Goal: Communication & Community: Answer question/provide support

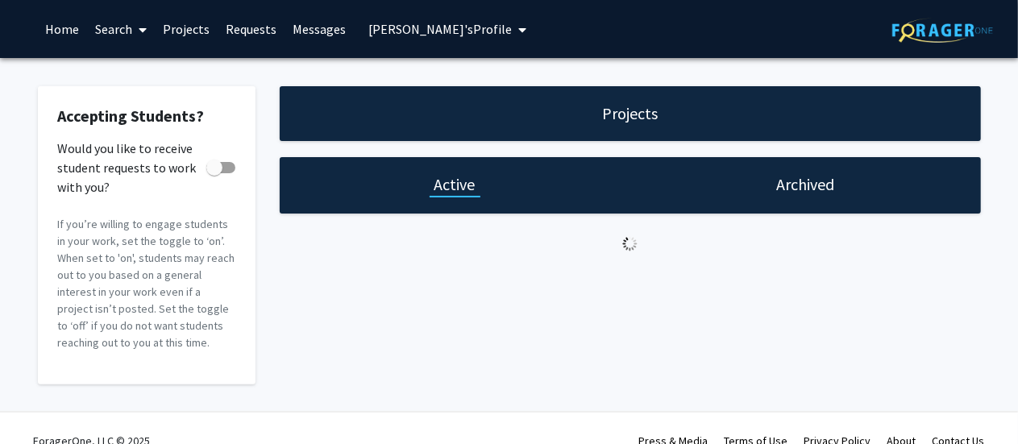
checkbox input "true"
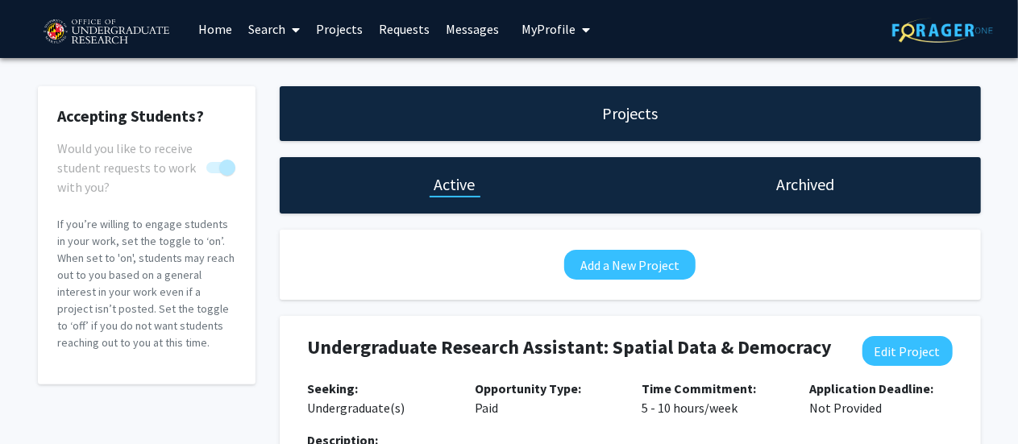
click at [456, 39] on link "Messages" at bounding box center [472, 29] width 69 height 56
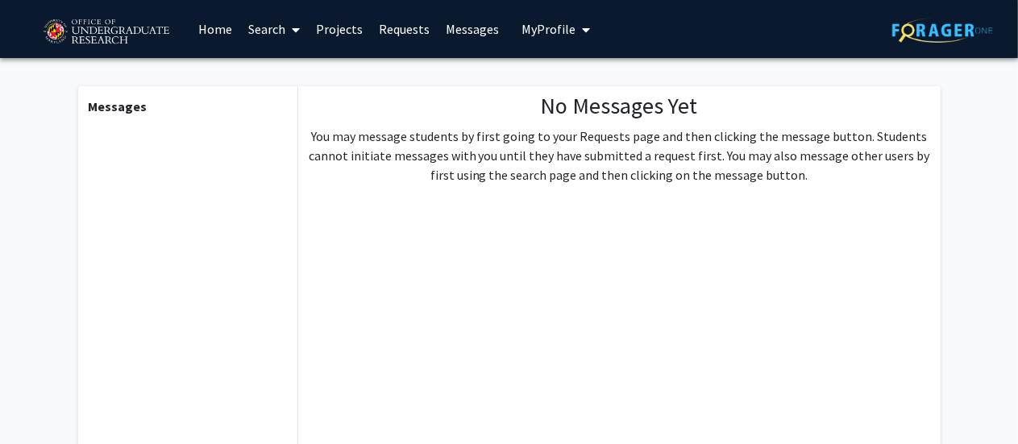
click at [383, 28] on link "Requests" at bounding box center [404, 29] width 67 height 56
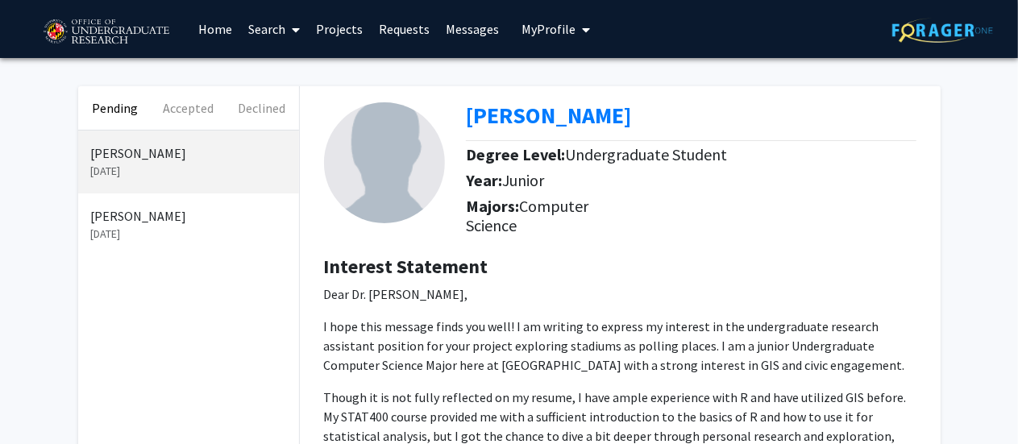
click at [176, 212] on p "[PERSON_NAME]" at bounding box center [188, 215] width 195 height 19
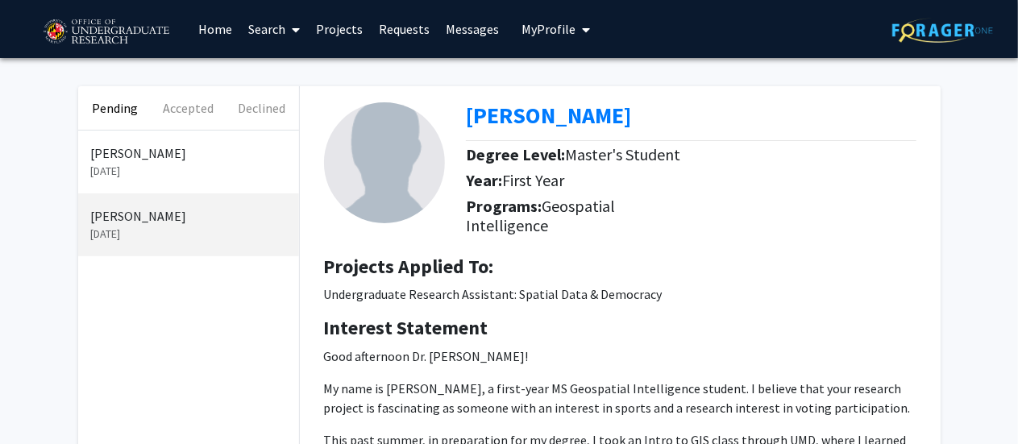
click at [219, 147] on p "[PERSON_NAME]" at bounding box center [188, 152] width 195 height 19
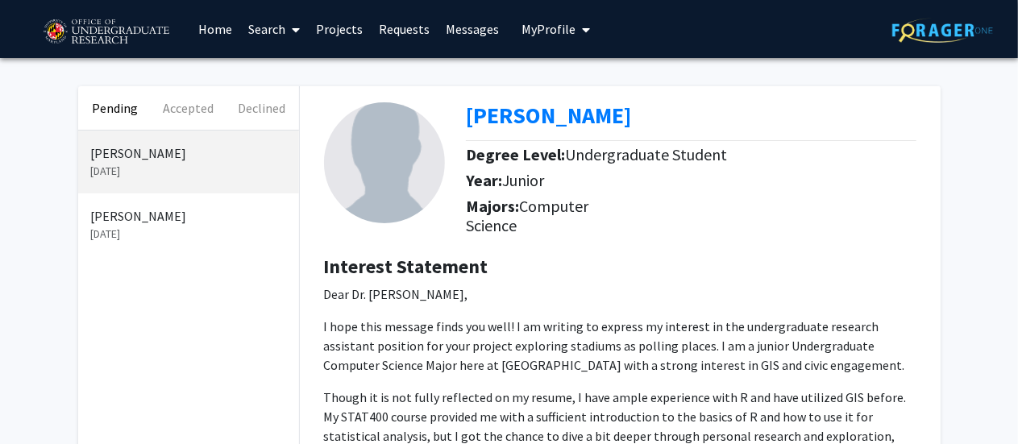
click at [195, 210] on p "[PERSON_NAME]" at bounding box center [188, 215] width 195 height 19
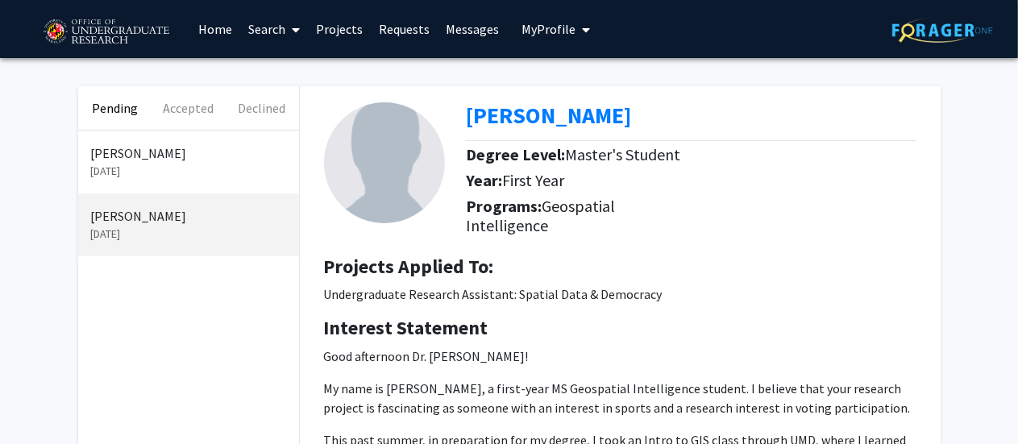
click at [221, 158] on p "[PERSON_NAME]" at bounding box center [188, 152] width 195 height 19
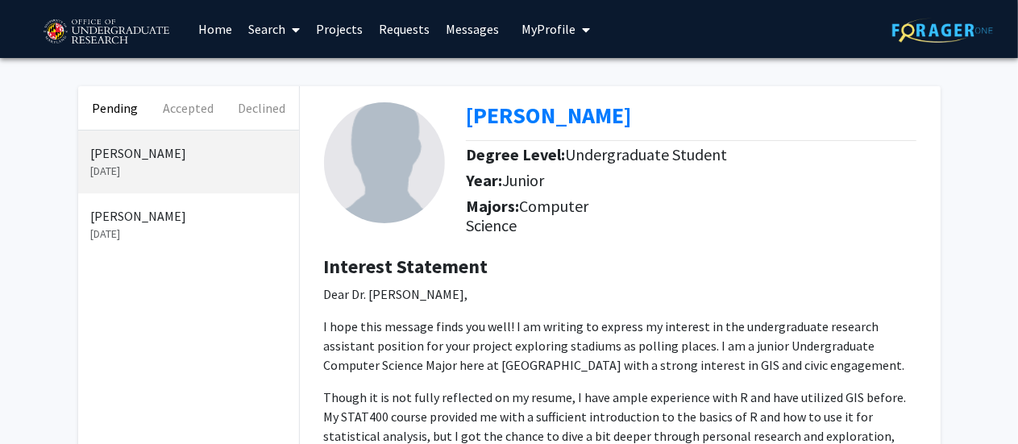
click at [198, 228] on p "[DATE]" at bounding box center [188, 234] width 195 height 17
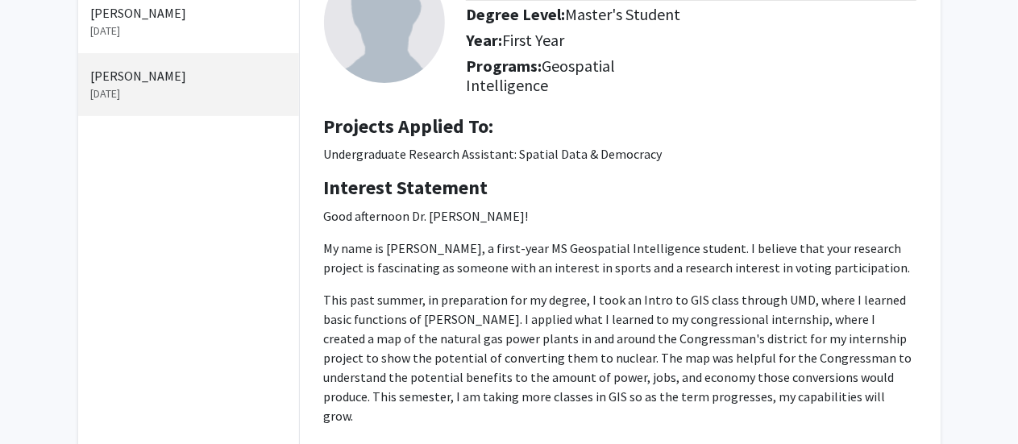
scroll to position [242, 0]
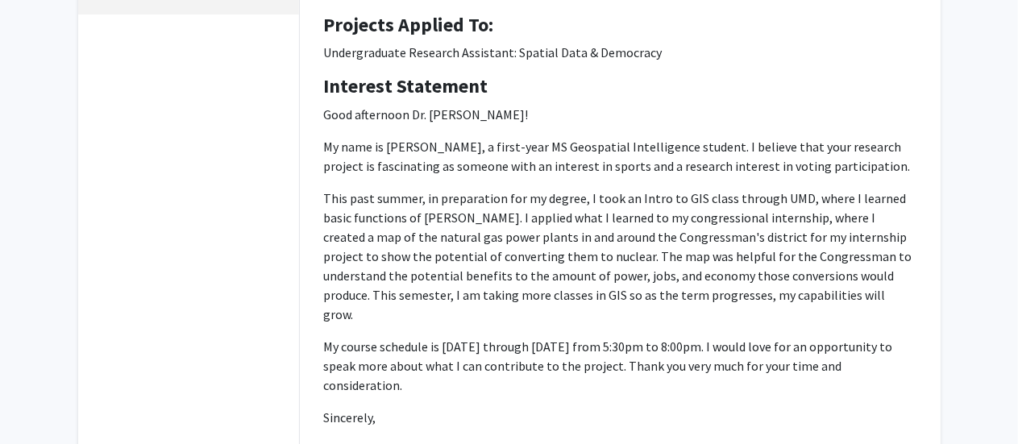
click at [421, 130] on p "Good afternoon Dr. [PERSON_NAME]! My name is [PERSON_NAME], a first-year MS Geo…" at bounding box center [620, 282] width 592 height 355
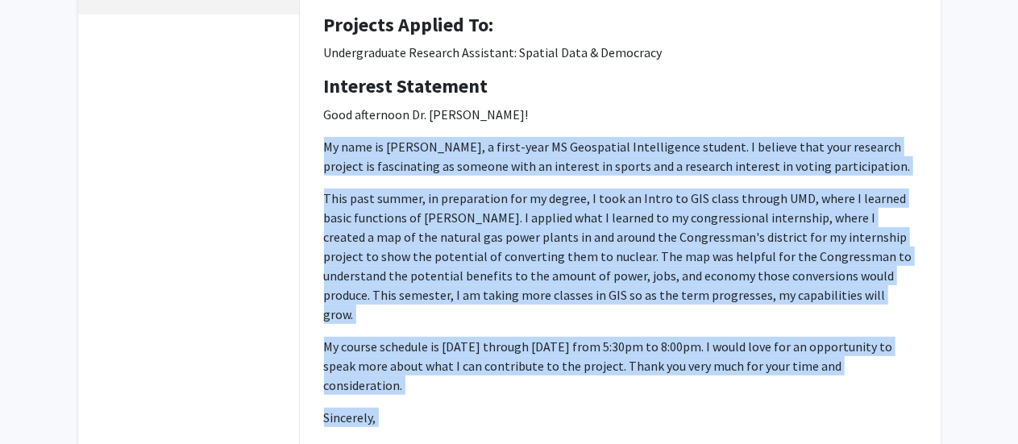
drag, startPoint x: 421, startPoint y: 130, endPoint x: 400, endPoint y: 368, distance: 239.5
click at [400, 368] on p "Good afternoon Dr. [PERSON_NAME]! My name is [PERSON_NAME], a first-year MS Geo…" at bounding box center [620, 282] width 592 height 355
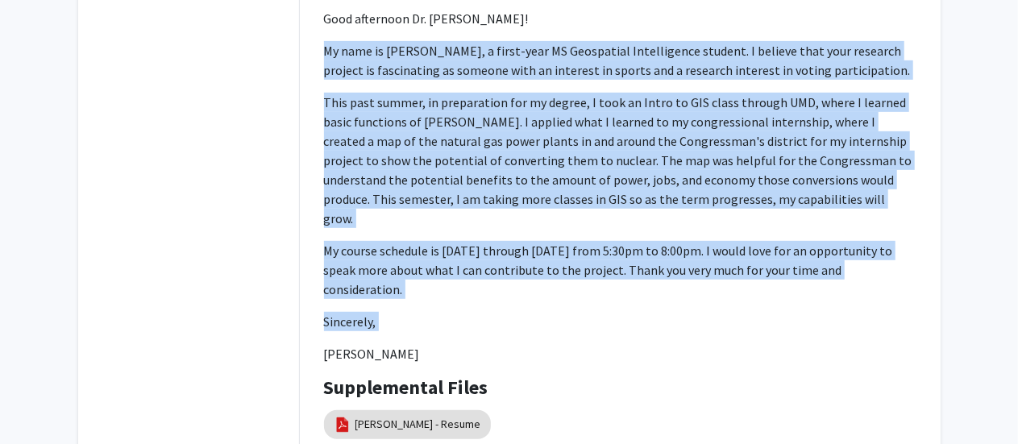
scroll to position [436, 0]
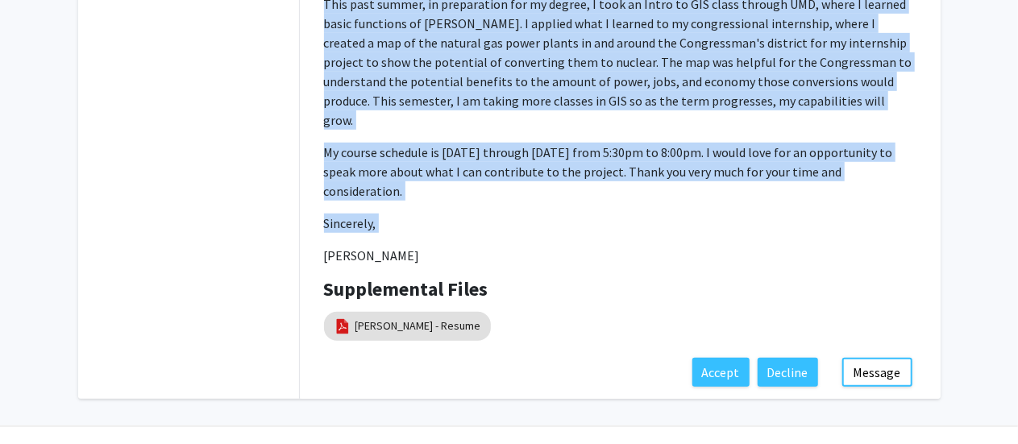
click at [529, 106] on p "This past summer, in preparation for my degree, I took an Intro to GIS class th…" at bounding box center [620, 61] width 592 height 135
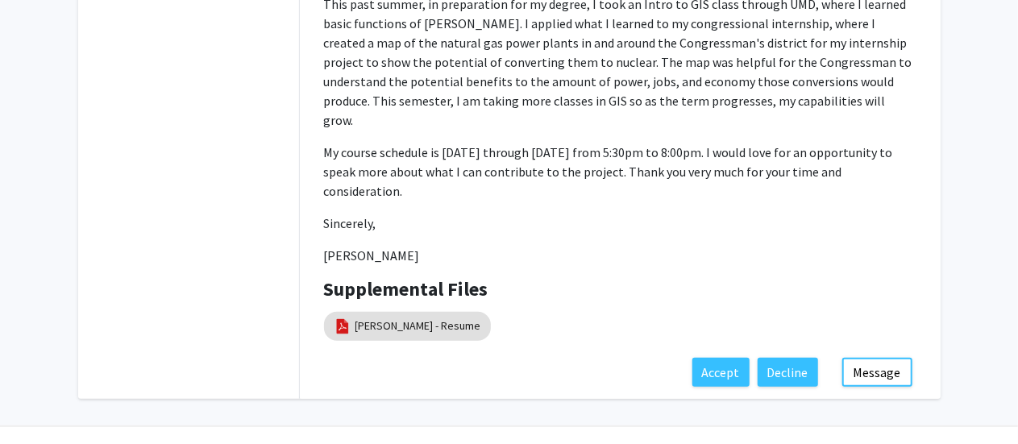
scroll to position [0, 0]
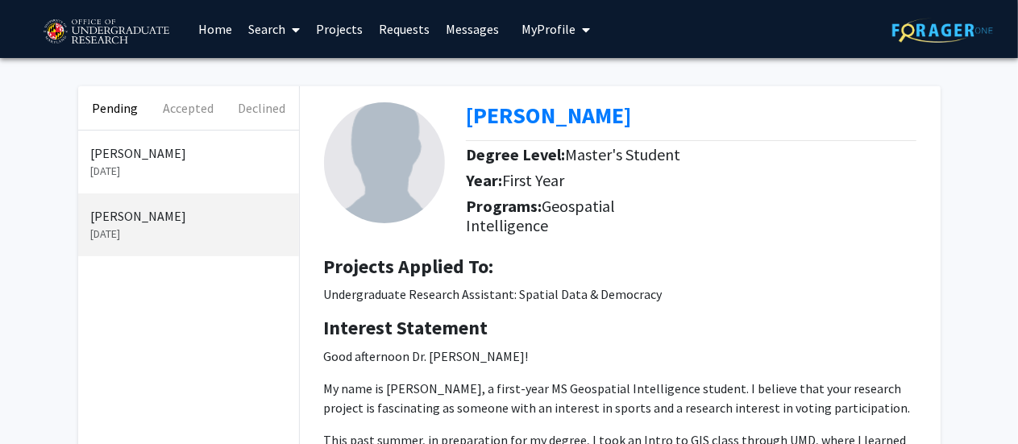
click at [199, 165] on p "[DATE]" at bounding box center [188, 171] width 195 height 17
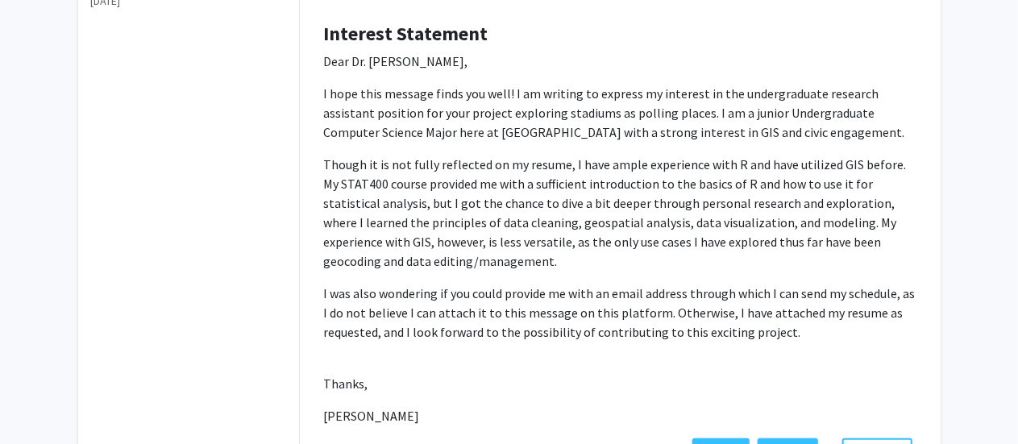
scroll to position [353, 0]
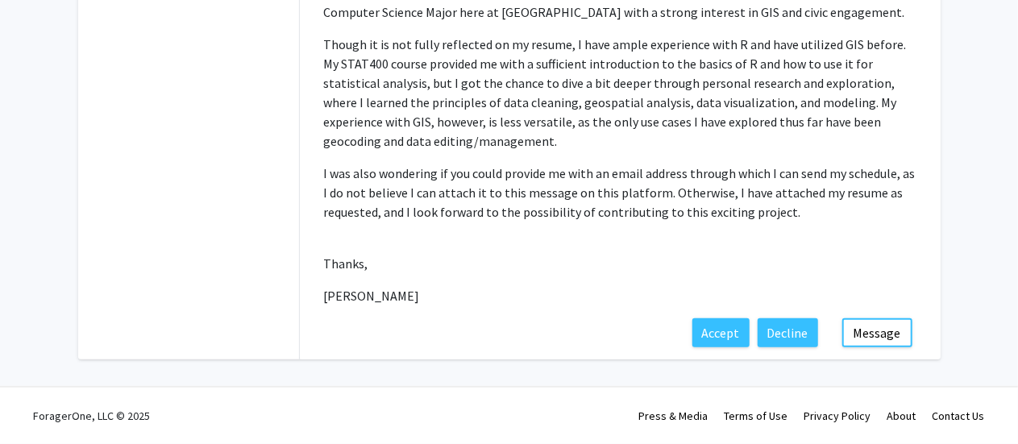
click at [372, 296] on p "[PERSON_NAME]" at bounding box center [620, 295] width 592 height 19
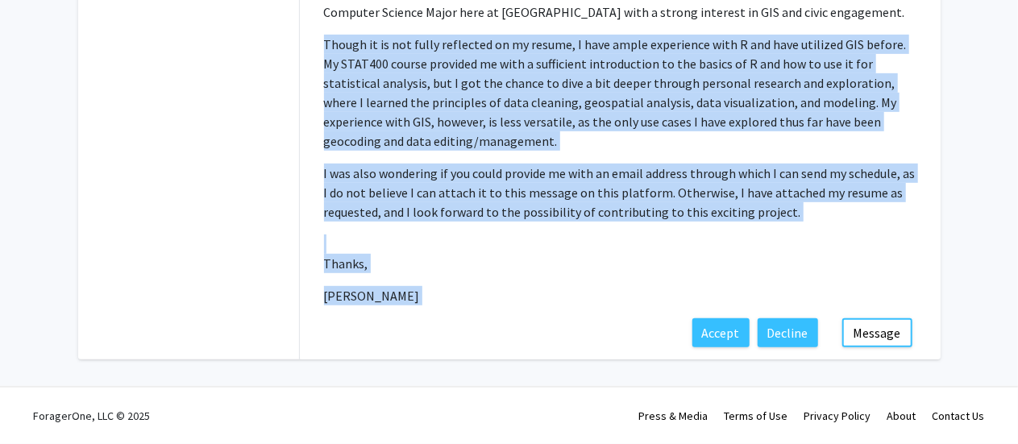
drag, startPoint x: 372, startPoint y: 296, endPoint x: 400, endPoint y: 130, distance: 168.2
click at [400, 130] on p "Dear Dr. [PERSON_NAME], I hope this message finds you well! I am writing to exp…" at bounding box center [620, 119] width 592 height 374
click at [400, 130] on p "Though it is not fully reflected on my resume, I have ample experience with R a…" at bounding box center [620, 93] width 592 height 116
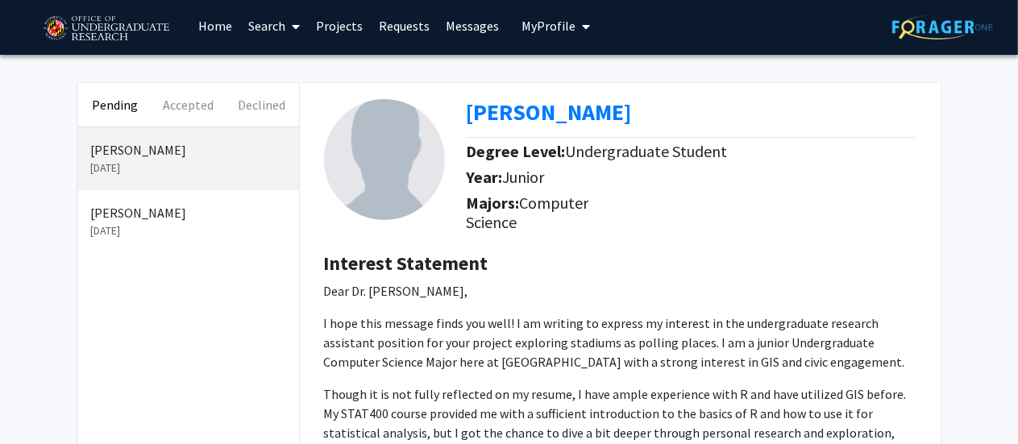
scroll to position [0, 0]
